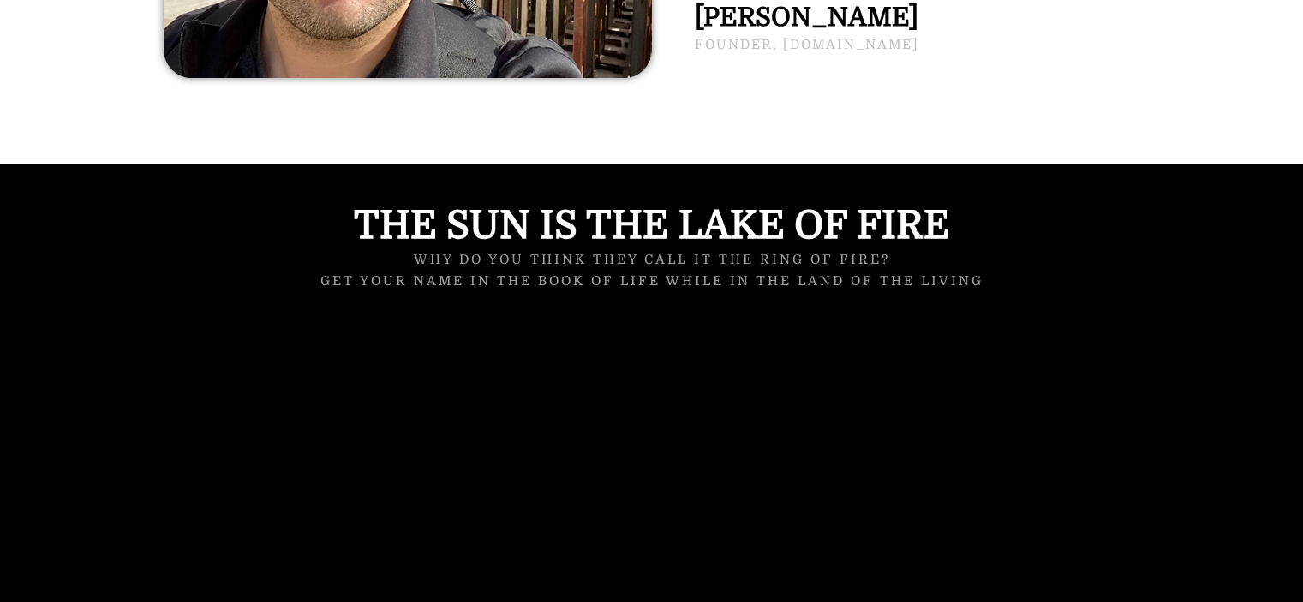
scroll to position [1200, 0]
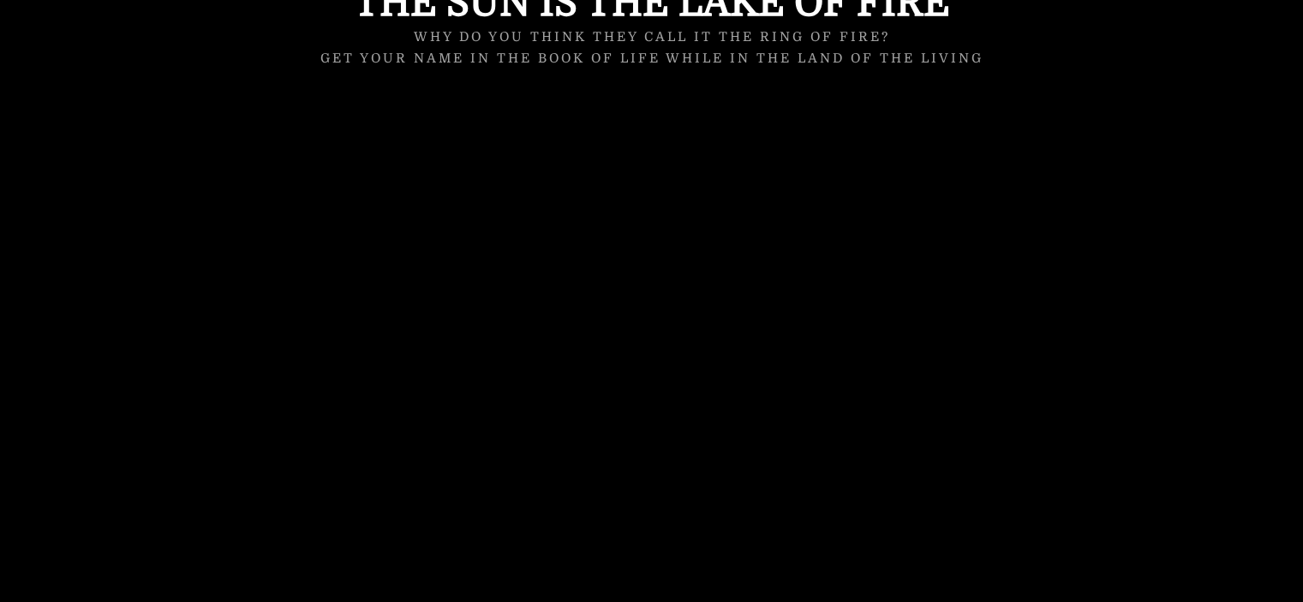
click at [1183, 408] on div at bounding box center [651, 331] width 1303 height 781
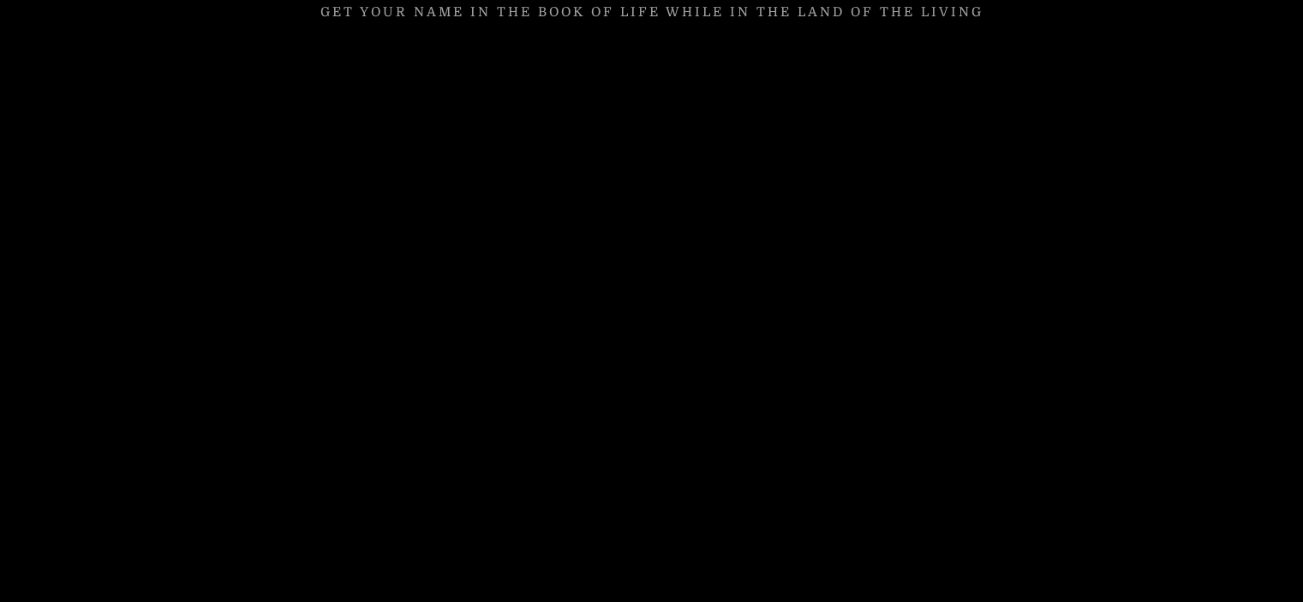
scroll to position [1285, 0]
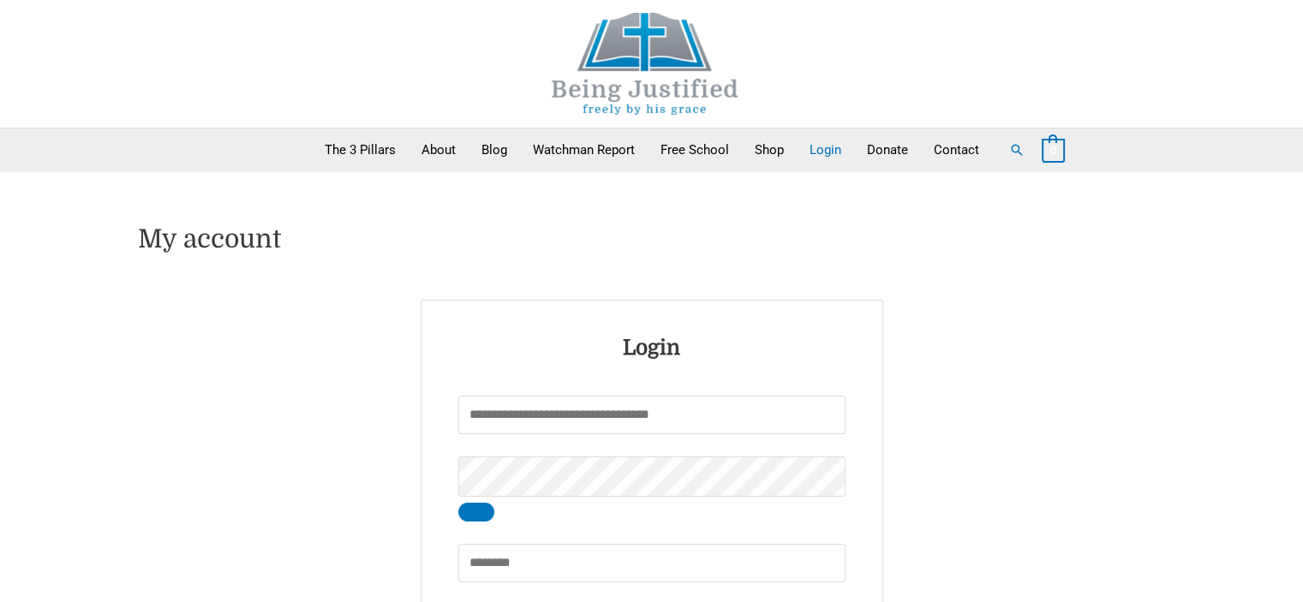
click at [521, 428] on input "Username or email address * Required" at bounding box center [651, 415] width 387 height 39
type input "*******"
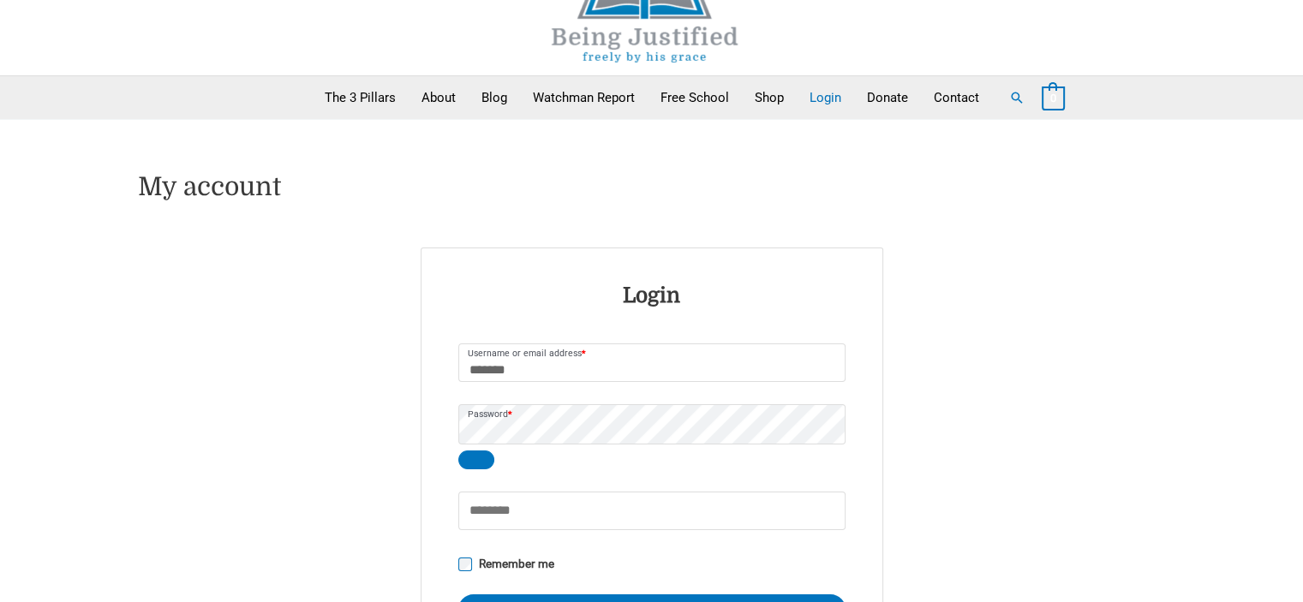
scroll to position [257, 0]
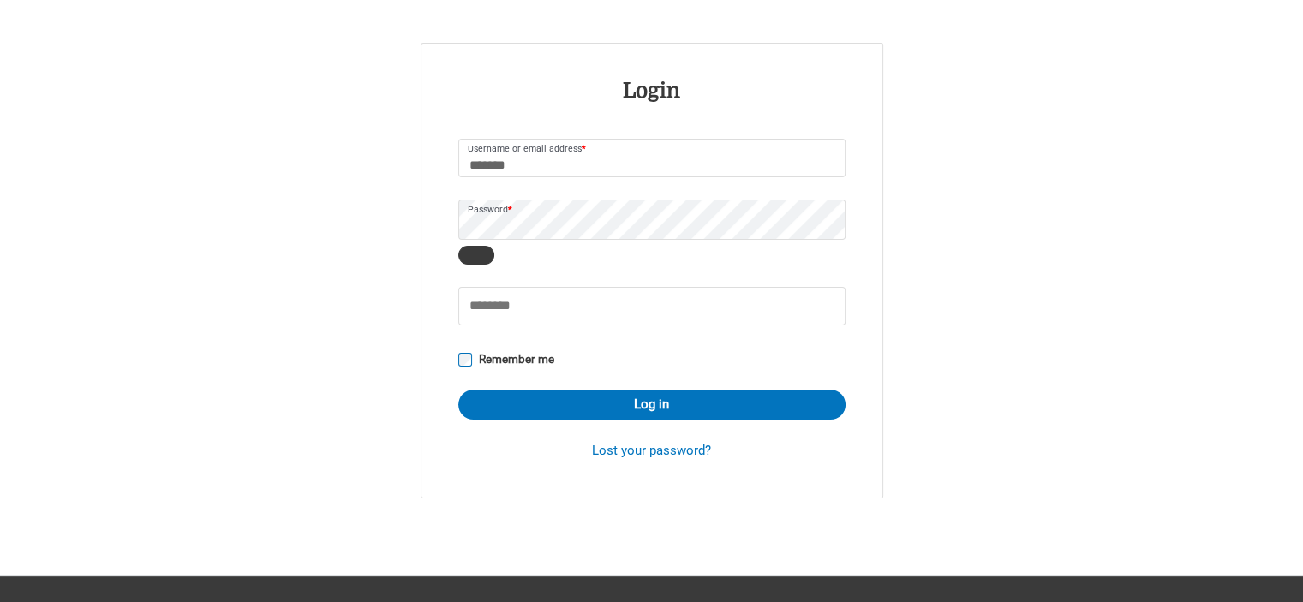
click at [488, 248] on button "Show password" at bounding box center [476, 255] width 36 height 19
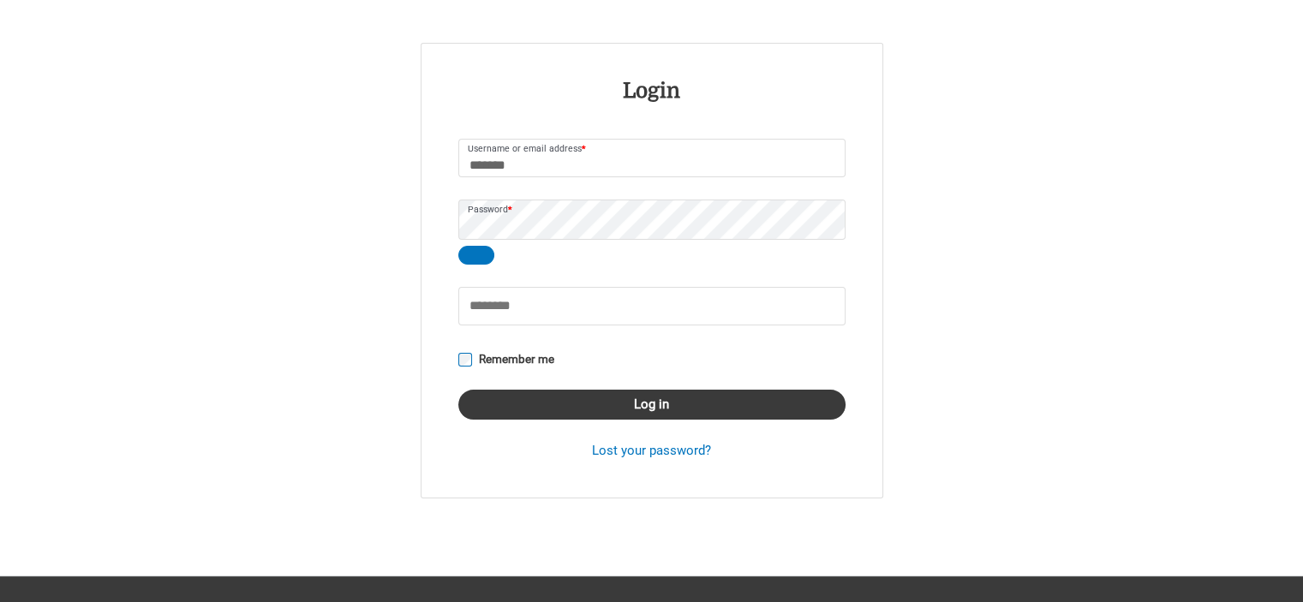
click at [562, 411] on button "Log in" at bounding box center [651, 405] width 387 height 30
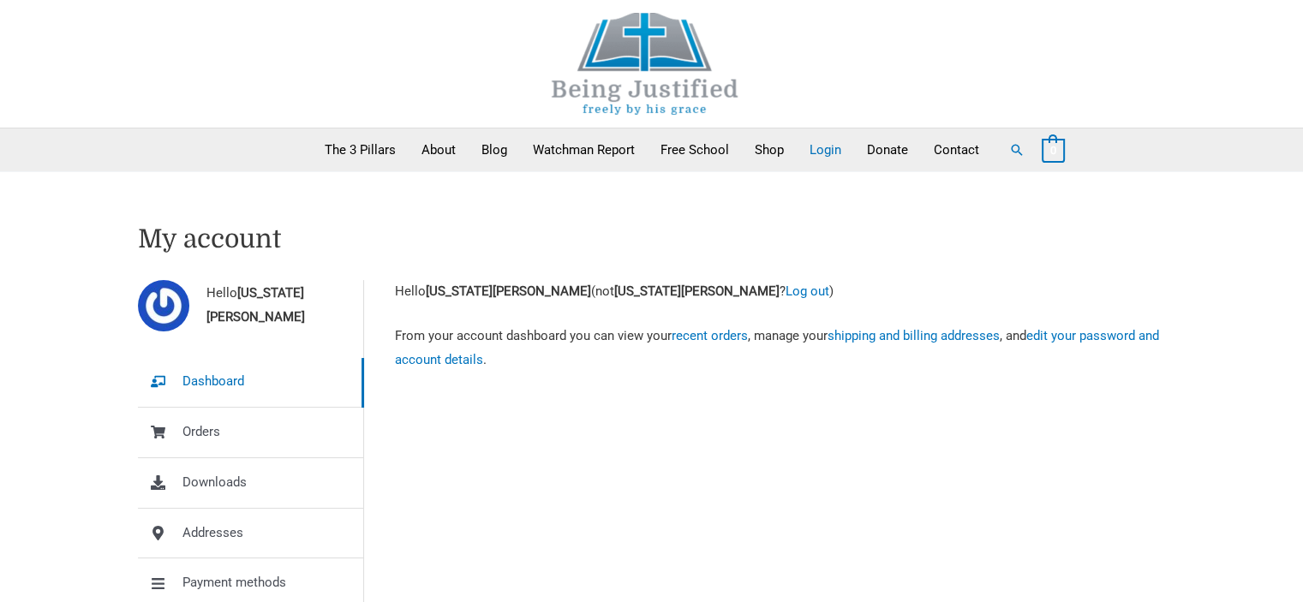
click at [712, 534] on div "Hello Virginia Ciancia Dashboard Orders Downloads Addresses Payment methods Acc…" at bounding box center [652, 494] width 1028 height 429
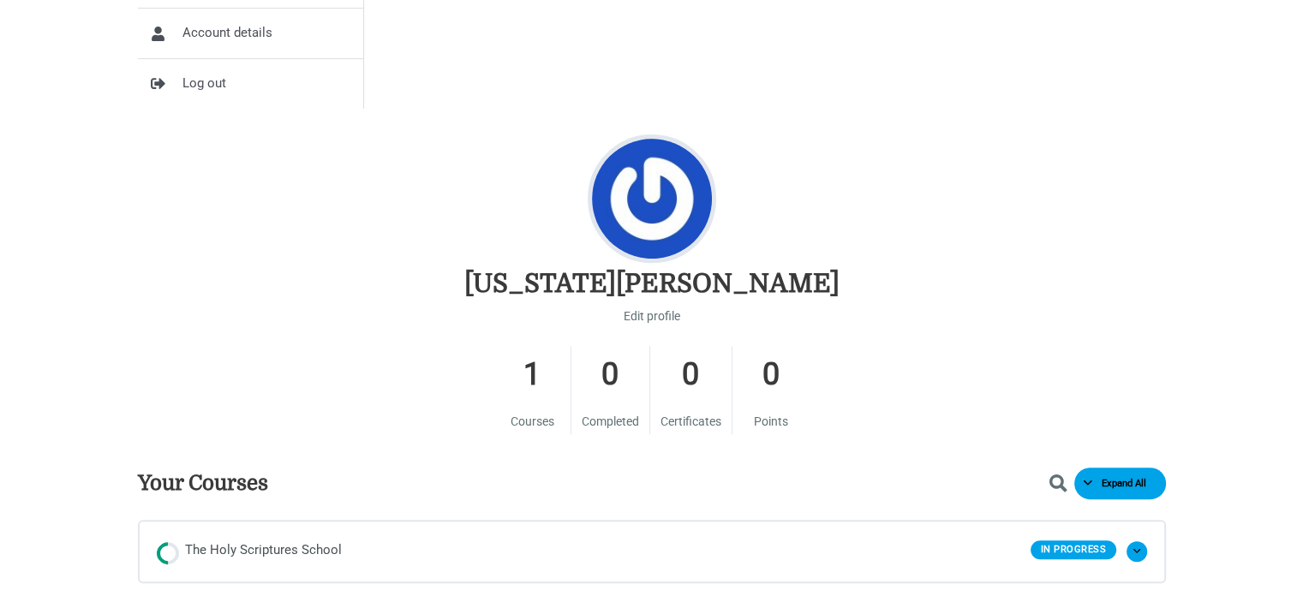
scroll to position [1028, 0]
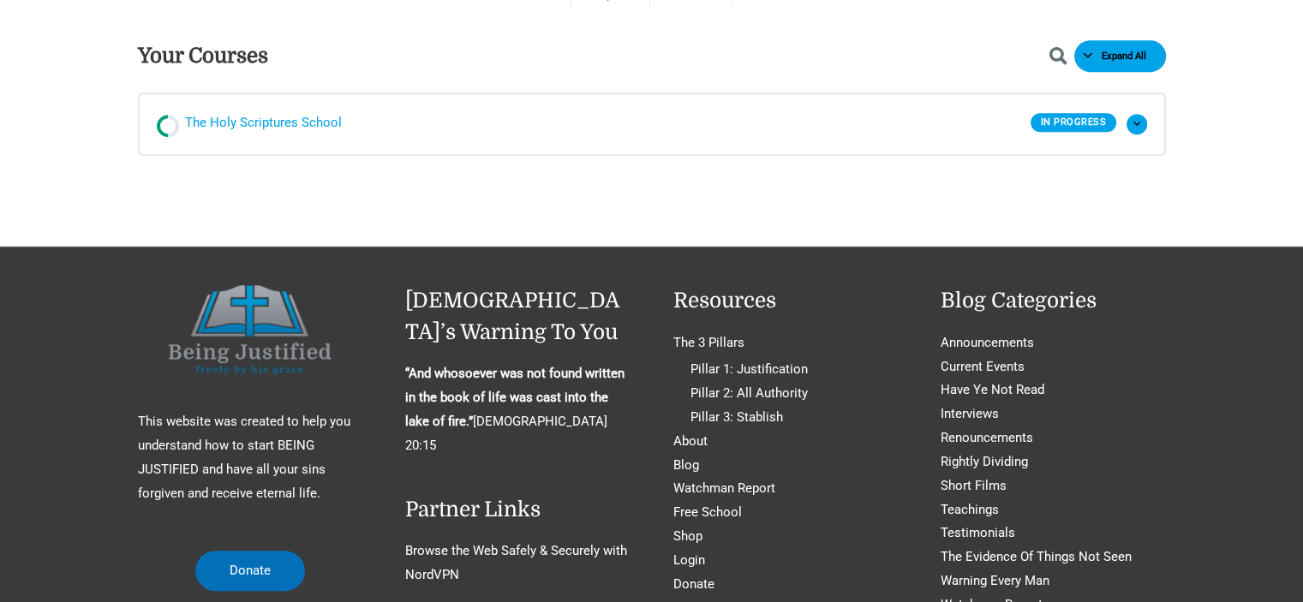
click at [286, 123] on span "The Holy Scriptures School" at bounding box center [263, 124] width 157 height 26
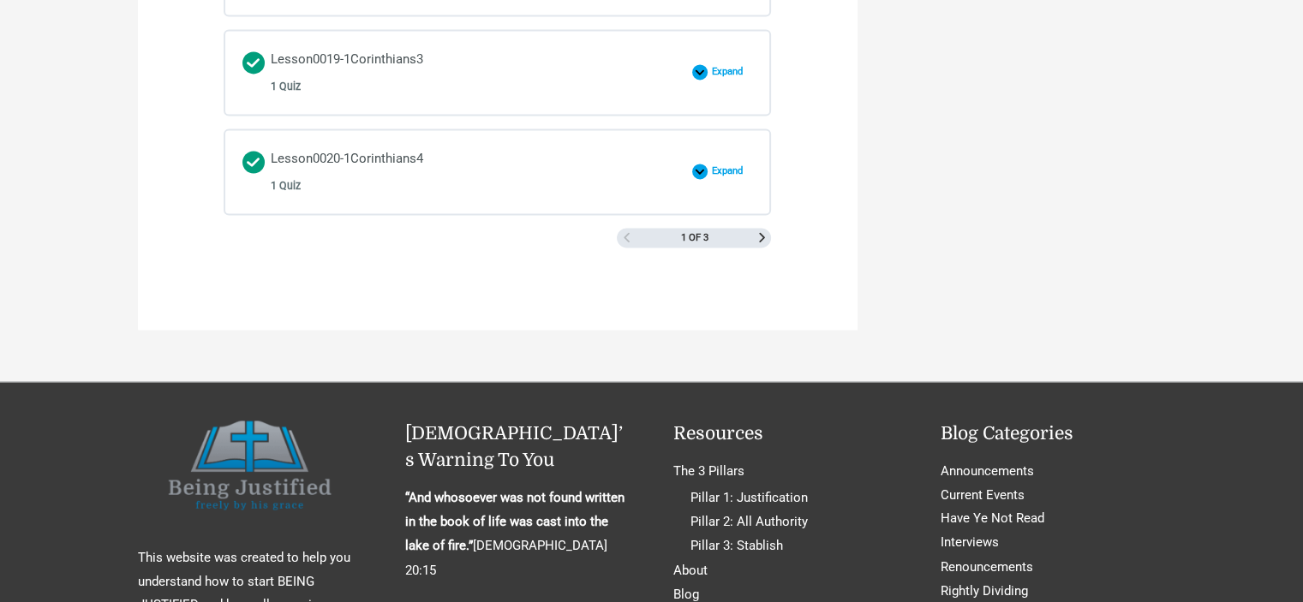
scroll to position [2742, 0]
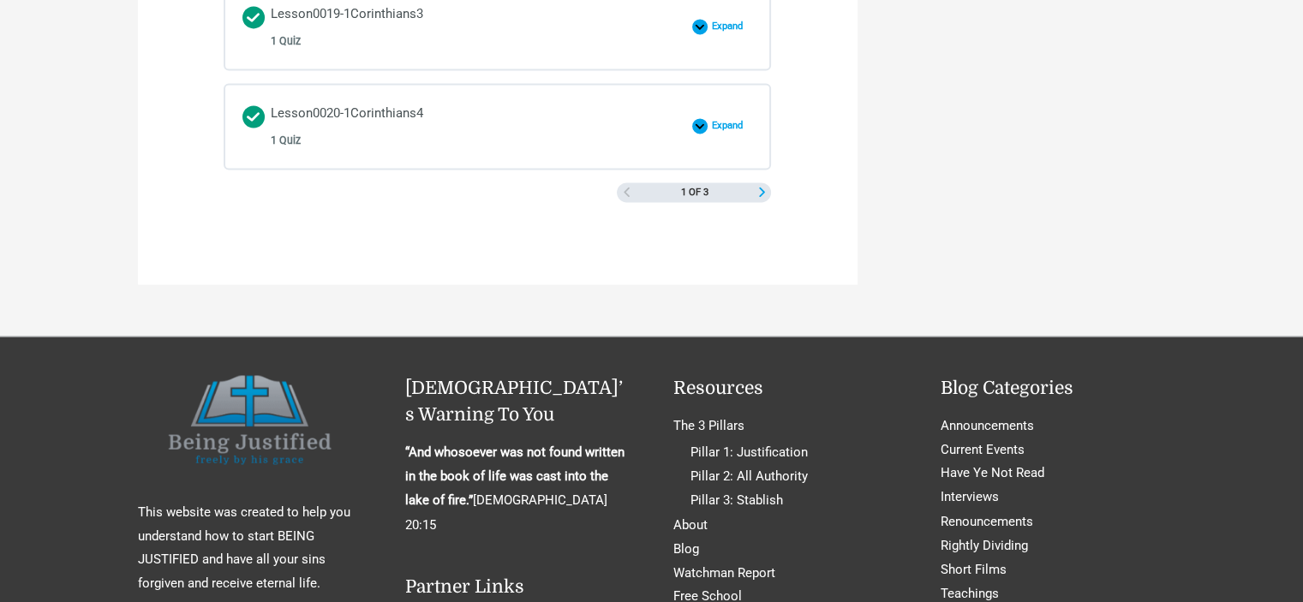
click at [762, 188] on span "Next Page" at bounding box center [761, 192] width 9 height 9
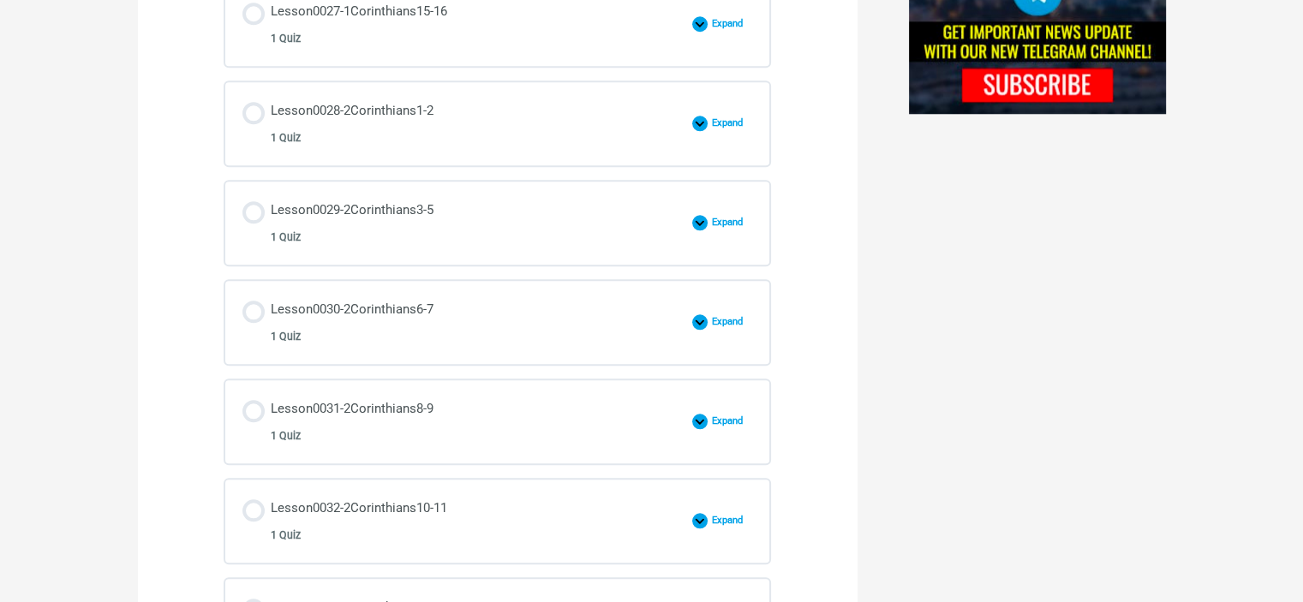
scroll to position [1285, 0]
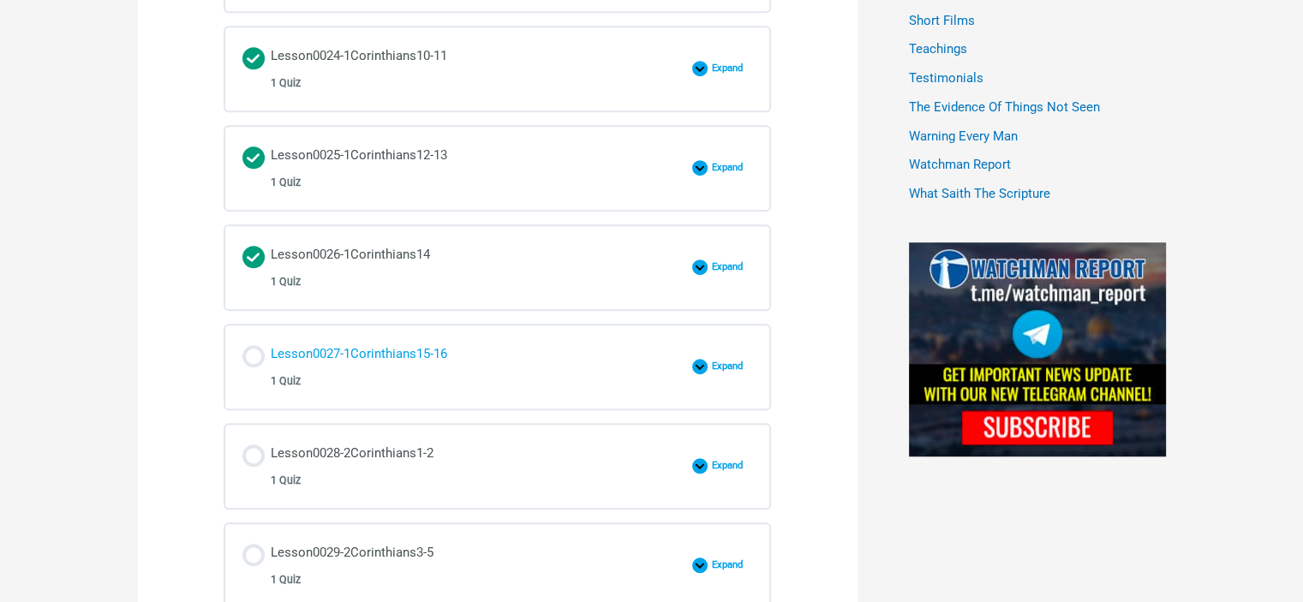
click at [362, 345] on div "Lesson0027-1Corinthians15-16 1 Quiz" at bounding box center [359, 367] width 177 height 49
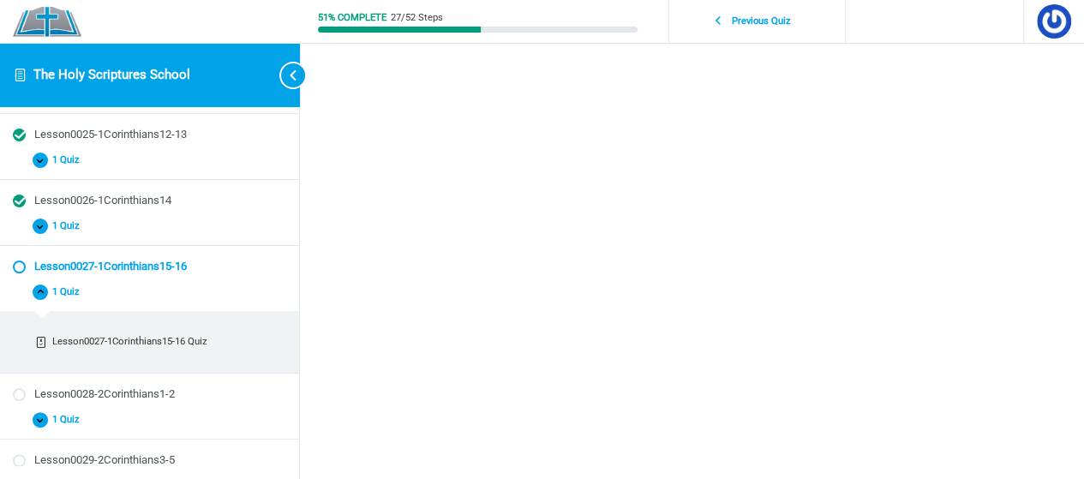
scroll to position [171, 0]
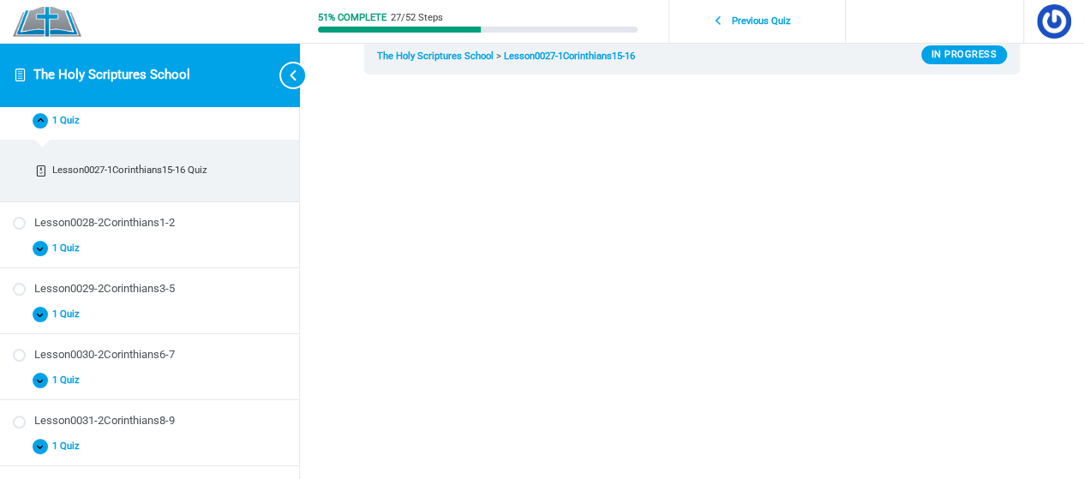
scroll to position [86, 0]
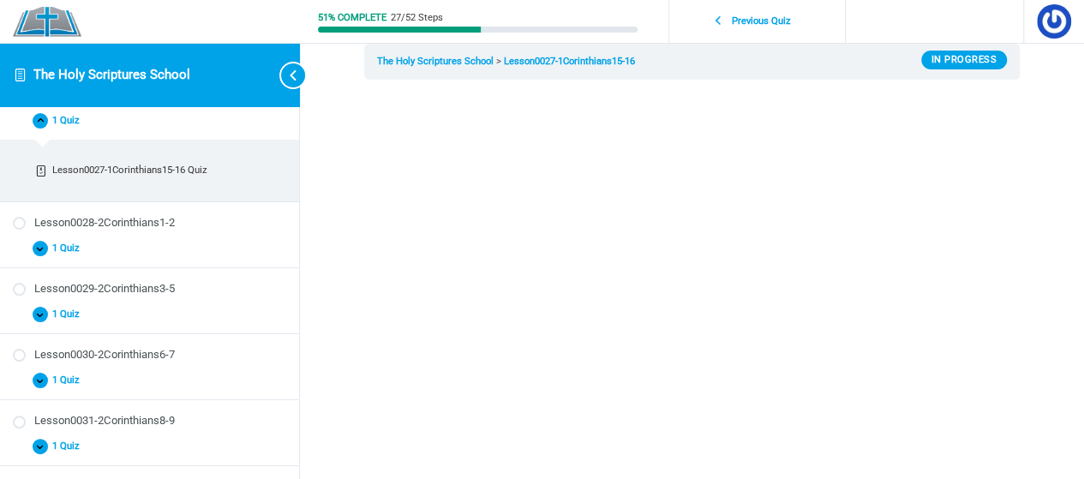
click at [1054, 147] on div "Lesson0027-1Corinthians15-16 The Holy Scriptures School Lesson0027-1Corinthians…" at bounding box center [692, 451] width 784 height 1074
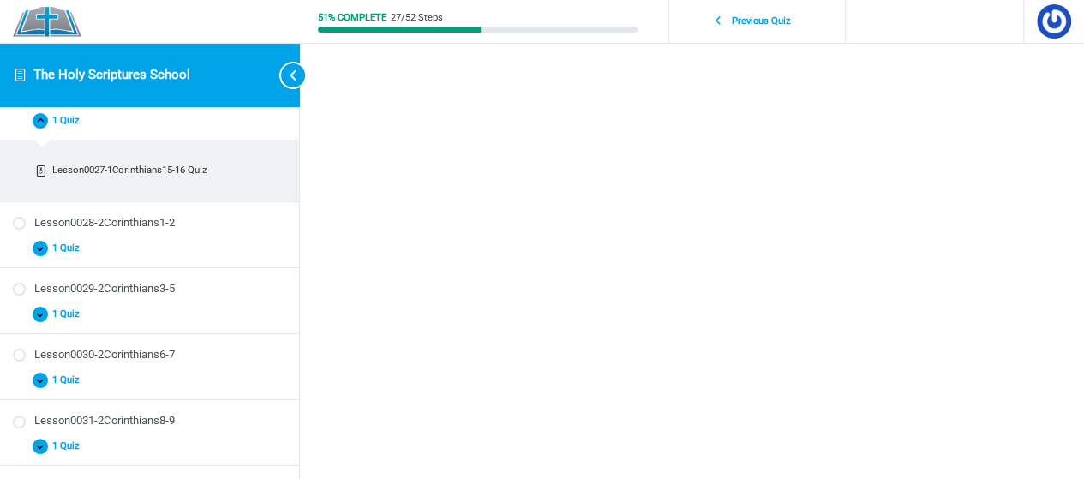
scroll to position [257, 0]
